Goal: Task Accomplishment & Management: Use online tool/utility

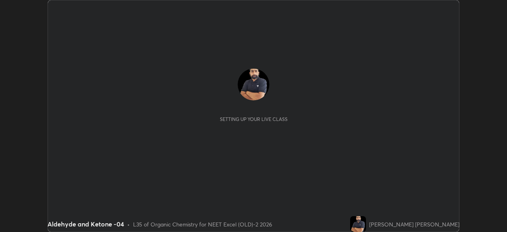
scroll to position [232, 507]
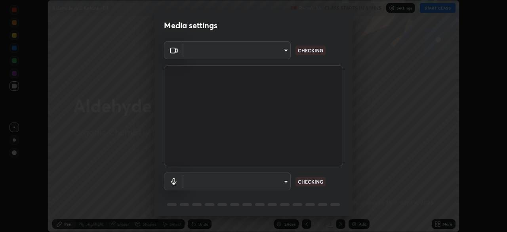
click at [282, 55] on body "Erase all Aldehyde and Ketone -04 Recording CLASS STARTS IN 8 MINS Settings STA…" at bounding box center [253, 116] width 507 height 232
click at [278, 53] on div at bounding box center [253, 116] width 507 height 232
type input "0e50365916b658242f783ed4648cb329f585d10cba28352488c27cd343db3185"
type input "default"
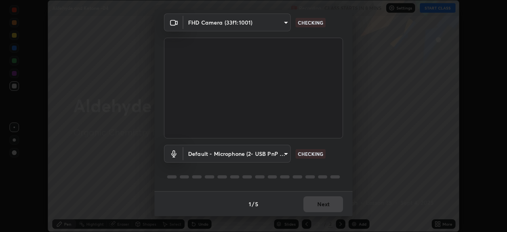
scroll to position [28, 0]
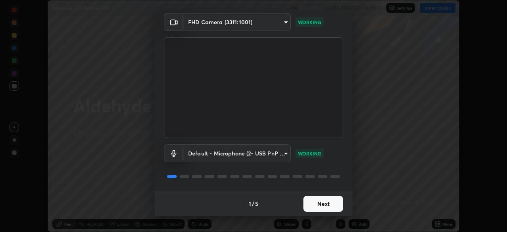
click at [327, 207] on button "Next" at bounding box center [324, 204] width 40 height 16
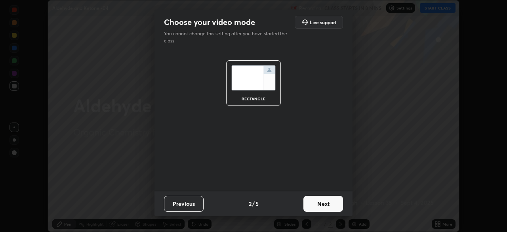
scroll to position [0, 0]
click at [333, 208] on button "Next" at bounding box center [324, 204] width 40 height 16
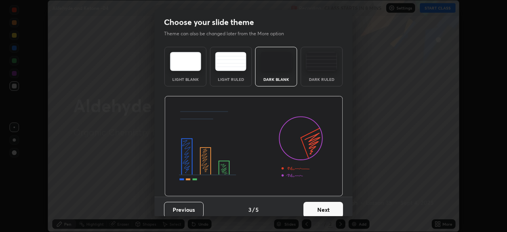
click at [337, 209] on button "Next" at bounding box center [324, 210] width 40 height 16
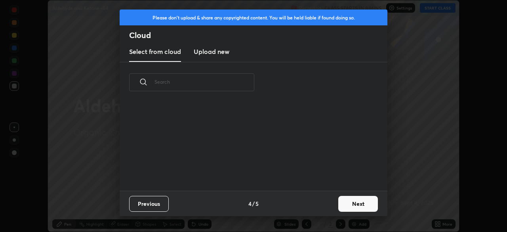
click at [342, 209] on button "Next" at bounding box center [358, 204] width 40 height 16
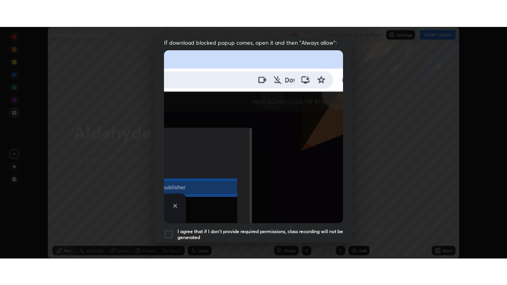
scroll to position [190, 0]
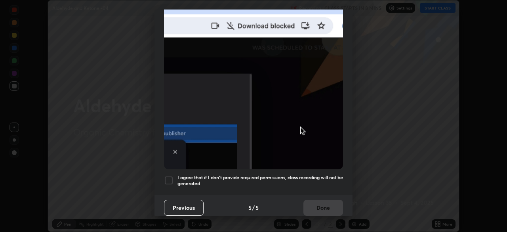
click at [168, 178] on div at bounding box center [169, 181] width 10 height 10
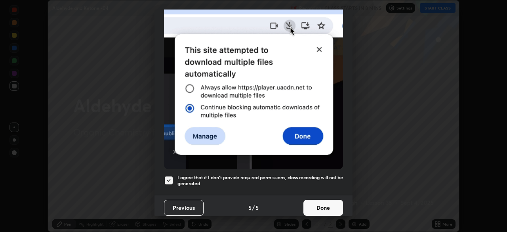
click at [331, 203] on button "Done" at bounding box center [324, 208] width 40 height 16
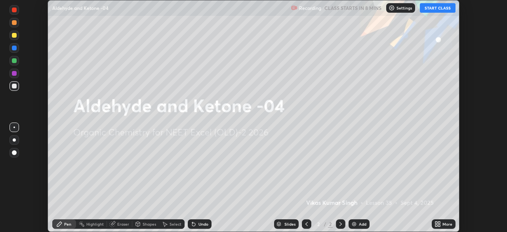
click at [437, 222] on icon at bounding box center [437, 223] width 2 height 2
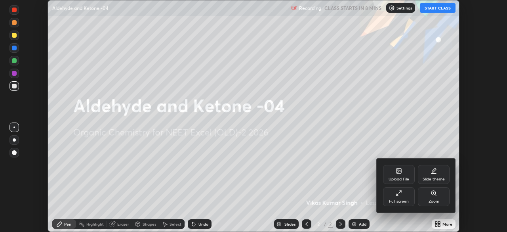
click at [398, 197] on div "Full screen" at bounding box center [399, 196] width 32 height 19
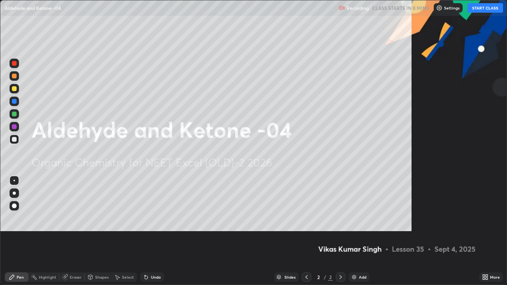
scroll to position [285, 507]
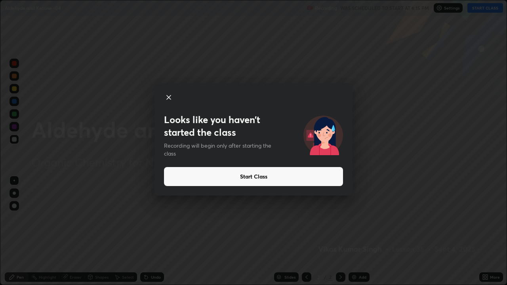
click at [314, 178] on button "Start Class" at bounding box center [253, 176] width 179 height 19
click at [313, 180] on button "Start Class" at bounding box center [253, 176] width 179 height 19
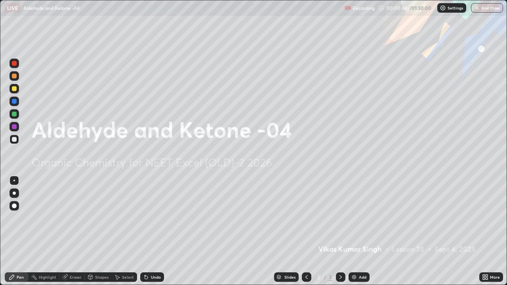
click at [362, 231] on div "Add" at bounding box center [363, 277] width 8 height 4
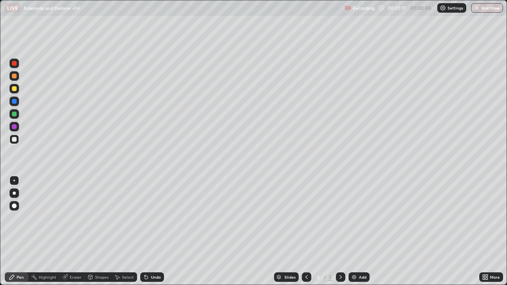
click at [17, 90] on div at bounding box center [15, 89] width 10 height 10
click at [18, 141] on div at bounding box center [15, 140] width 10 height 10
click at [15, 127] on div at bounding box center [14, 126] width 5 height 5
click at [15, 141] on div at bounding box center [14, 139] width 5 height 5
click at [16, 103] on div at bounding box center [14, 101] width 5 height 5
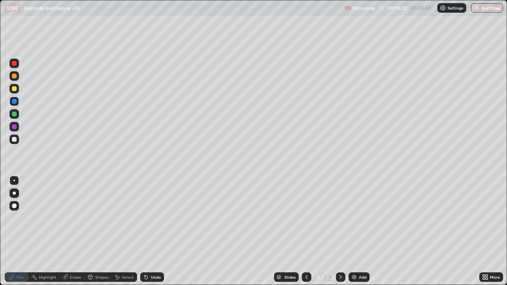
click at [18, 142] on div at bounding box center [15, 140] width 10 height 10
click at [14, 76] on div at bounding box center [14, 76] width 5 height 5
click at [361, 231] on div "Add" at bounding box center [363, 277] width 8 height 4
click at [17, 141] on div at bounding box center [15, 140] width 10 height 10
click at [16, 65] on div at bounding box center [15, 64] width 10 height 10
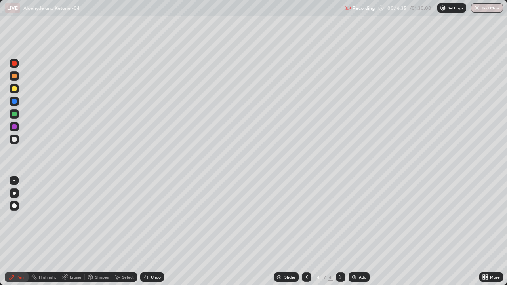
click at [16, 141] on div at bounding box center [15, 140] width 10 height 10
click at [16, 67] on div at bounding box center [15, 64] width 10 height 10
click at [16, 137] on div at bounding box center [15, 140] width 10 height 10
click at [14, 64] on div at bounding box center [14, 63] width 5 height 5
click at [16, 140] on div at bounding box center [14, 139] width 5 height 5
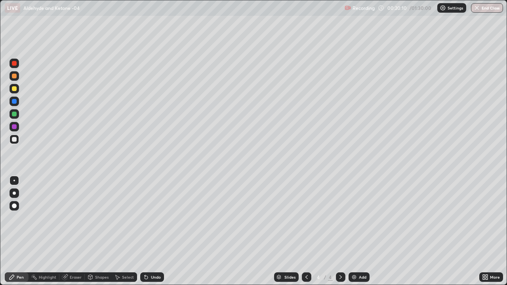
click at [17, 64] on div at bounding box center [15, 64] width 10 height 10
click at [339, 231] on icon at bounding box center [341, 277] width 6 height 6
click at [361, 231] on div "Add" at bounding box center [363, 277] width 8 height 4
click at [17, 105] on div at bounding box center [15, 102] width 10 height 10
click at [18, 140] on div at bounding box center [15, 140] width 10 height 10
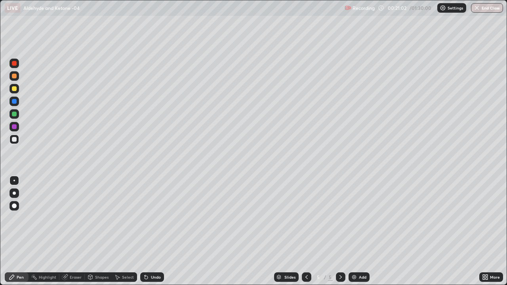
click at [159, 231] on div "Undo" at bounding box center [156, 277] width 10 height 4
click at [161, 231] on div "Undo" at bounding box center [152, 278] width 24 height 10
click at [155, 231] on div "Undo" at bounding box center [156, 277] width 10 height 4
click at [156, 231] on div "Undo" at bounding box center [152, 278] width 24 height 10
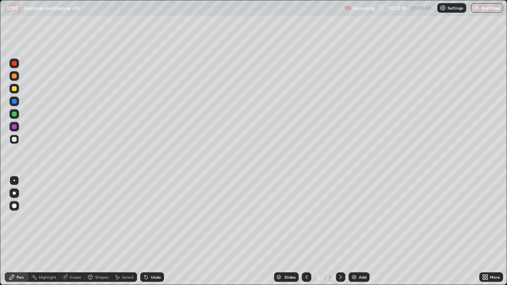
click at [14, 76] on div at bounding box center [14, 76] width 5 height 5
click at [16, 127] on div at bounding box center [14, 126] width 5 height 5
click at [15, 140] on div at bounding box center [14, 139] width 5 height 5
click at [15, 90] on div at bounding box center [14, 88] width 5 height 5
click at [16, 76] on div at bounding box center [14, 76] width 5 height 5
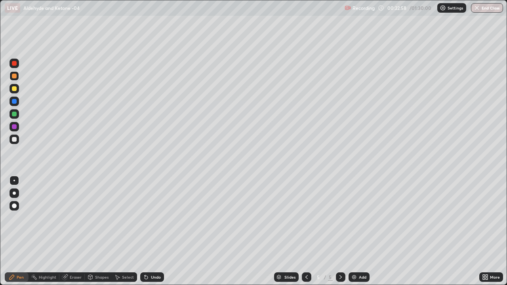
click at [15, 140] on div at bounding box center [14, 139] width 5 height 5
click at [152, 231] on div "Undo" at bounding box center [156, 277] width 10 height 4
click at [361, 231] on div "Add" at bounding box center [363, 277] width 8 height 4
click at [17, 80] on div at bounding box center [15, 76] width 10 height 10
click at [18, 141] on div at bounding box center [15, 140] width 10 height 10
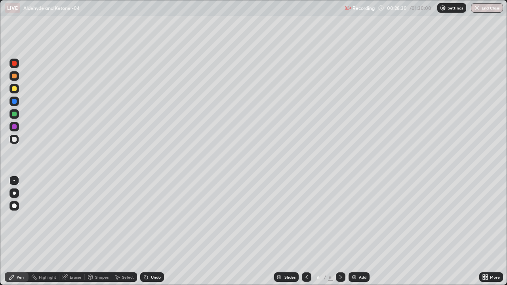
click at [155, 231] on div "Undo" at bounding box center [152, 278] width 24 height 10
click at [18, 127] on div at bounding box center [15, 127] width 10 height 10
click at [15, 141] on div at bounding box center [14, 139] width 5 height 5
click at [17, 126] on div at bounding box center [15, 127] width 10 height 10
click at [17, 141] on div at bounding box center [15, 140] width 10 height 10
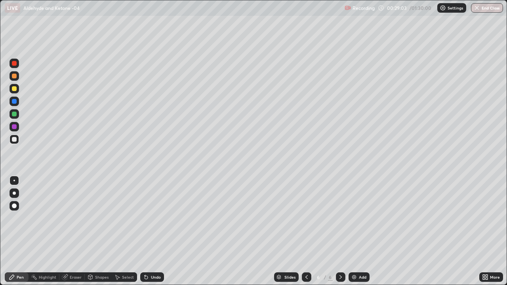
click at [155, 231] on div "Undo" at bounding box center [156, 277] width 10 height 4
click at [16, 127] on div at bounding box center [14, 126] width 5 height 5
click at [363, 231] on div "Add" at bounding box center [363, 277] width 8 height 4
click at [16, 90] on div at bounding box center [14, 88] width 5 height 5
click at [153, 231] on div "Undo" at bounding box center [156, 277] width 10 height 4
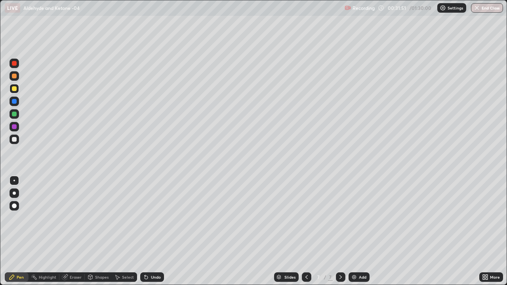
click at [14, 138] on div at bounding box center [14, 139] width 5 height 5
click at [15, 127] on div at bounding box center [14, 126] width 5 height 5
click at [15, 116] on div at bounding box center [14, 114] width 5 height 5
click at [15, 140] on div at bounding box center [14, 139] width 5 height 5
click at [154, 231] on div "Undo" at bounding box center [156, 277] width 10 height 4
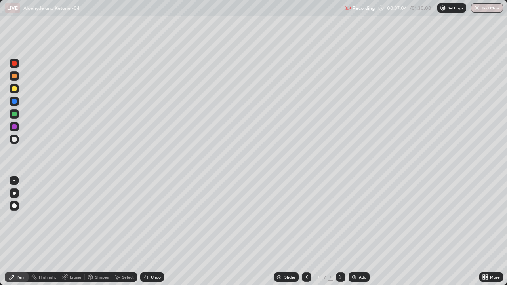
click at [155, 231] on div "Undo" at bounding box center [156, 277] width 10 height 4
click at [16, 126] on div at bounding box center [14, 126] width 5 height 5
click at [17, 140] on div at bounding box center [15, 140] width 10 height 10
click at [15, 88] on div at bounding box center [14, 88] width 5 height 5
click at [363, 231] on div "Add" at bounding box center [363, 277] width 8 height 4
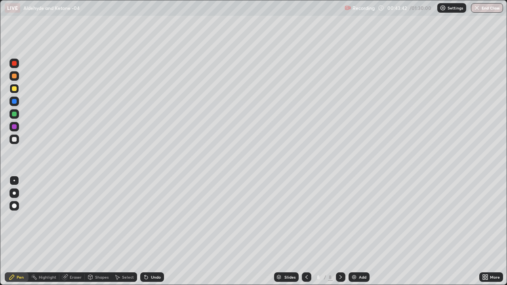
click at [15, 65] on div at bounding box center [14, 63] width 5 height 5
click at [18, 138] on div at bounding box center [15, 140] width 10 height 10
click at [153, 231] on div "Undo" at bounding box center [156, 277] width 10 height 4
click at [366, 231] on div "Add" at bounding box center [359, 278] width 21 height 10
click at [15, 68] on div at bounding box center [15, 64] width 10 height 10
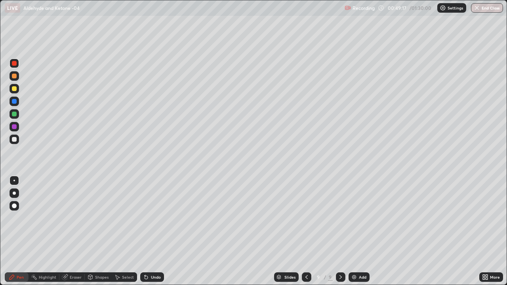
click at [358, 231] on div "Add" at bounding box center [359, 278] width 21 height 10
click at [15, 106] on div at bounding box center [15, 102] width 10 height 10
click at [17, 140] on div at bounding box center [15, 140] width 10 height 10
click at [155, 231] on div "Undo" at bounding box center [156, 277] width 10 height 4
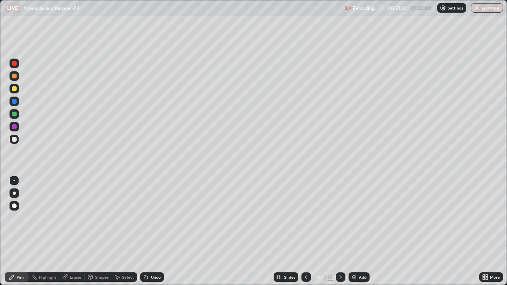
click at [156, 231] on div "Undo" at bounding box center [156, 277] width 10 height 4
click at [16, 111] on div at bounding box center [15, 114] width 10 height 10
click at [15, 127] on div at bounding box center [14, 126] width 5 height 5
click at [15, 141] on div at bounding box center [14, 139] width 5 height 5
click at [362, 231] on div "Add" at bounding box center [363, 277] width 8 height 4
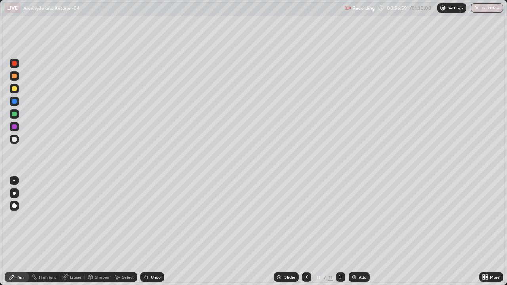
click at [15, 140] on div at bounding box center [14, 139] width 5 height 5
click at [155, 231] on div "Undo" at bounding box center [156, 277] width 10 height 4
click at [158, 231] on div "Undo" at bounding box center [156, 277] width 10 height 4
click at [160, 231] on div "Undo" at bounding box center [152, 278] width 24 height 10
click at [161, 231] on div "Undo" at bounding box center [152, 278] width 24 height 10
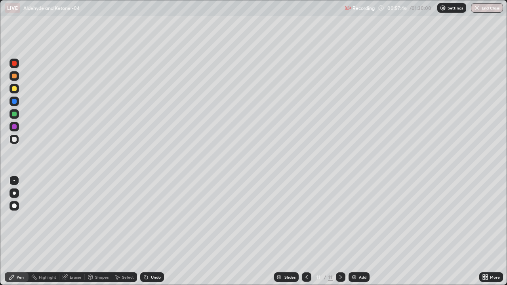
click at [18, 114] on div at bounding box center [15, 114] width 10 height 10
click at [363, 231] on div "Add" at bounding box center [363, 277] width 8 height 4
click at [18, 101] on div at bounding box center [15, 102] width 10 height 10
click at [18, 140] on div at bounding box center [15, 140] width 10 height 10
click at [16, 139] on div at bounding box center [14, 139] width 5 height 5
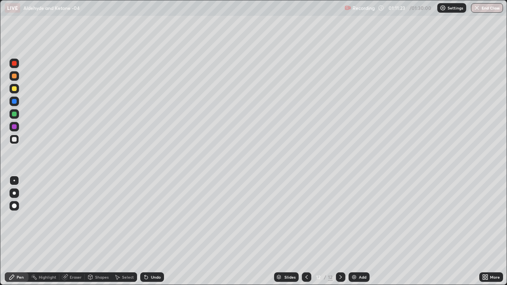
click at [15, 127] on div at bounding box center [14, 126] width 5 height 5
click at [155, 231] on div "Undo" at bounding box center [156, 277] width 10 height 4
click at [18, 141] on div at bounding box center [15, 140] width 10 height 10
click at [17, 128] on div at bounding box center [15, 127] width 10 height 10
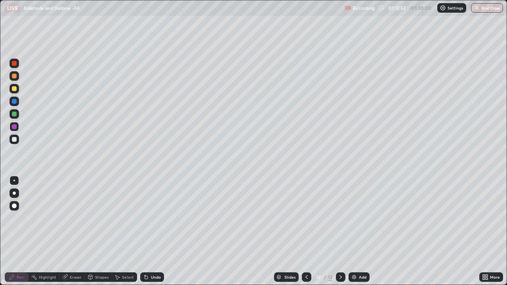
click at [14, 140] on div at bounding box center [14, 139] width 5 height 5
click at [158, 231] on div "Undo" at bounding box center [156, 277] width 10 height 4
click at [157, 231] on div "Undo" at bounding box center [152, 278] width 24 height 10
click at [16, 78] on div at bounding box center [14, 76] width 5 height 5
click at [340, 231] on icon at bounding box center [341, 277] width 6 height 6
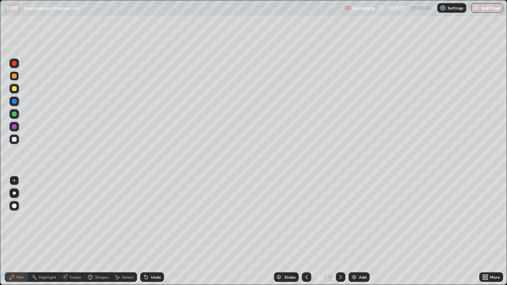
click at [363, 231] on div "Add" at bounding box center [363, 277] width 8 height 4
click at [15, 141] on div at bounding box center [14, 139] width 5 height 5
click at [157, 231] on div "Undo" at bounding box center [156, 277] width 10 height 4
click at [155, 231] on div "Undo" at bounding box center [156, 277] width 10 height 4
click at [157, 231] on div "Undo" at bounding box center [152, 278] width 24 height 10
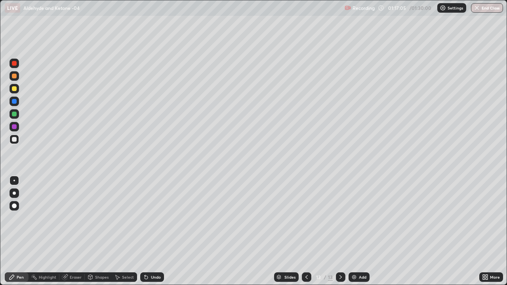
click at [159, 231] on div "Undo" at bounding box center [156, 277] width 10 height 4
click at [157, 231] on div "Undo" at bounding box center [152, 278] width 24 height 10
click at [16, 116] on div at bounding box center [15, 114] width 10 height 10
click at [16, 141] on div at bounding box center [14, 139] width 5 height 5
click at [484, 11] on button "End Class" at bounding box center [487, 8] width 31 height 10
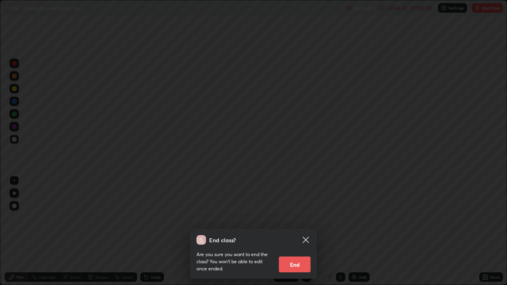
click at [301, 231] on button "End" at bounding box center [295, 265] width 32 height 16
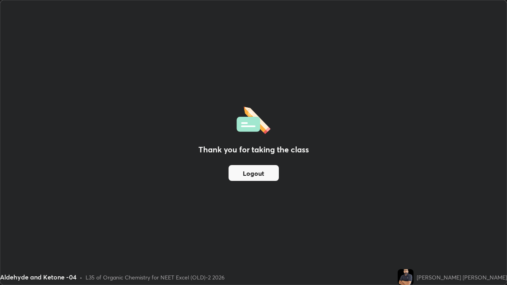
click at [258, 172] on button "Logout" at bounding box center [254, 173] width 50 height 16
